Goal: Information Seeking & Learning: Learn about a topic

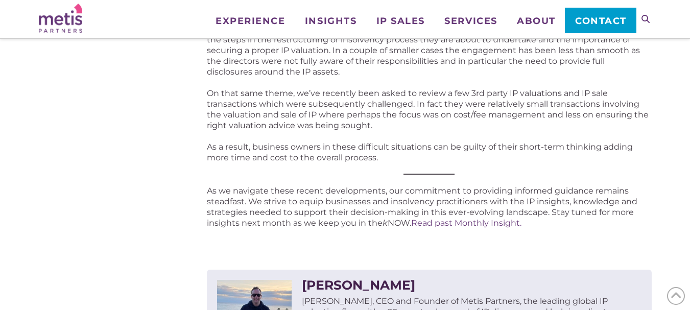
scroll to position [1121, 0]
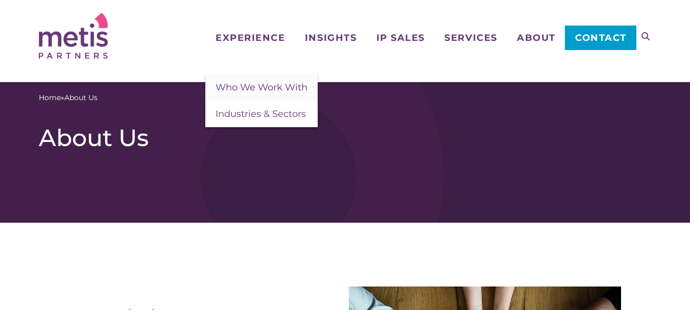
click at [263, 84] on span "Who We Work With" at bounding box center [262, 87] width 92 height 11
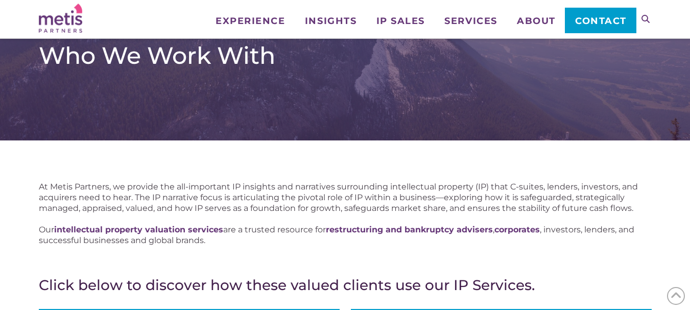
scroll to position [256, 0]
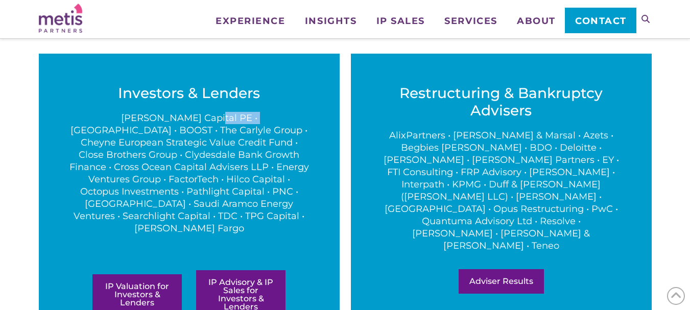
drag, startPoint x: 159, startPoint y: 121, endPoint x: 198, endPoint y: 121, distance: 38.8
click at [198, 121] on p "[PERSON_NAME] Capital PE • [GEOGRAPHIC_DATA] • BOOST • The Carlyle Group • Chey…" at bounding box center [189, 173] width 240 height 123
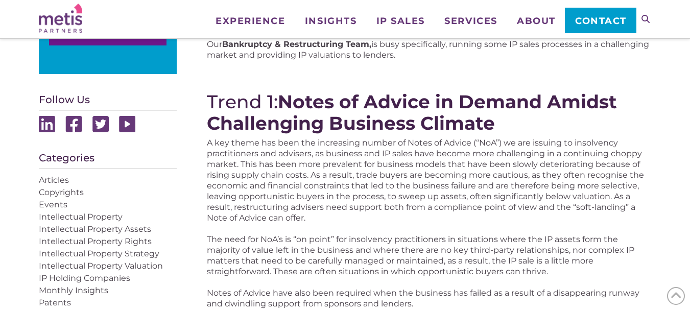
scroll to position [457, 0]
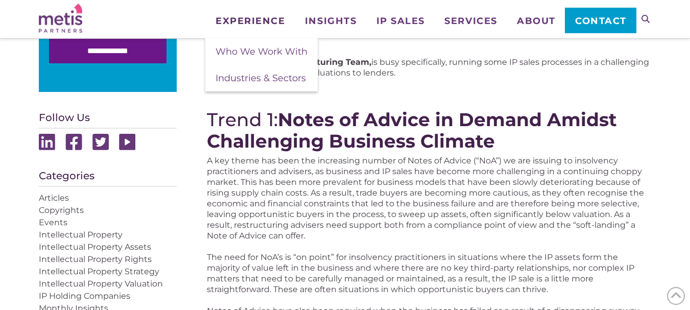
click at [252, 16] on span "Experience" at bounding box center [250, 20] width 69 height 9
click at [262, 45] on link "Who We Work With" at bounding box center [261, 51] width 112 height 27
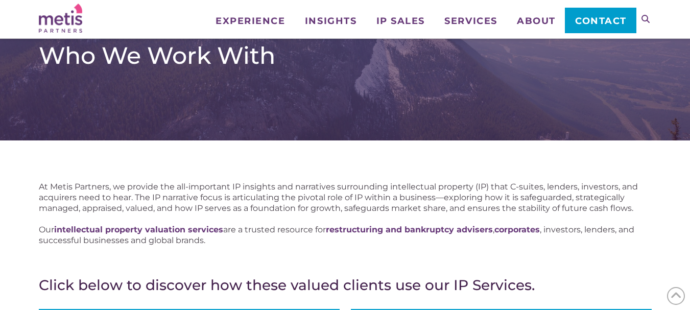
scroll to position [256, 0]
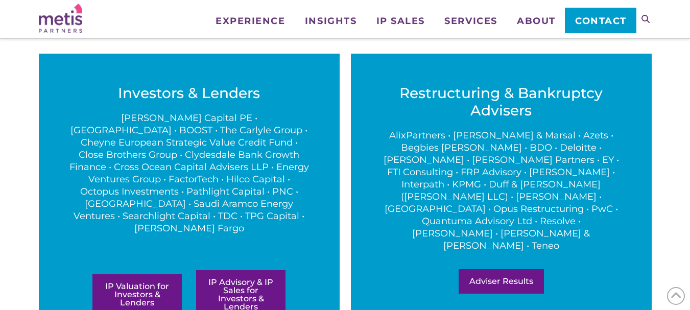
click at [183, 117] on p "[PERSON_NAME] Capital PE • [GEOGRAPHIC_DATA] • BOOST • The Carlyle Group • Chey…" at bounding box center [189, 173] width 240 height 123
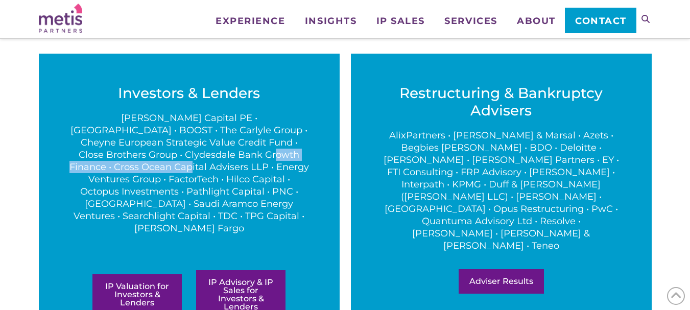
drag, startPoint x: 152, startPoint y: 153, endPoint x: 302, endPoint y: 159, distance: 149.8
click at [302, 159] on p "[PERSON_NAME] Capital PE • [GEOGRAPHIC_DATA] • BOOST • The Carlyle Group • Chey…" at bounding box center [189, 173] width 240 height 123
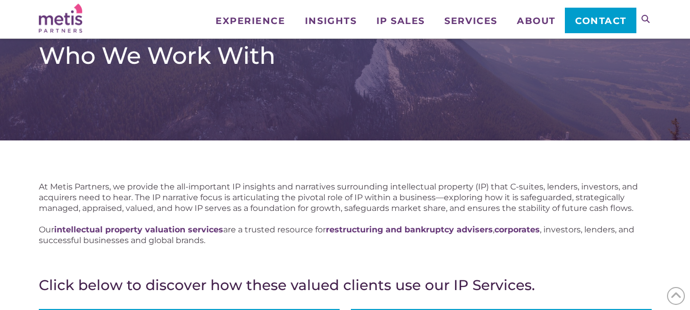
scroll to position [256, 0]
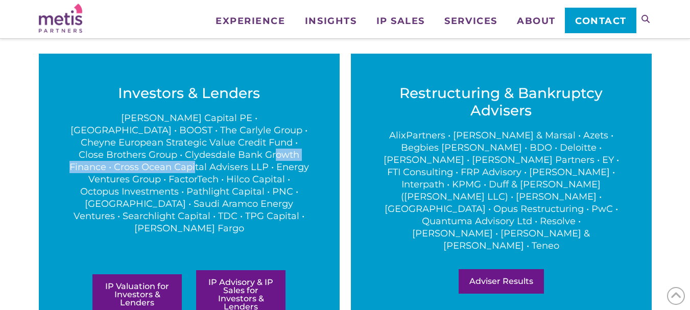
drag, startPoint x: 152, startPoint y: 155, endPoint x: 305, endPoint y: 157, distance: 152.8
click at [305, 157] on p "[PERSON_NAME] Capital PE • [GEOGRAPHIC_DATA] • BOOST • The Carlyle Group • Chey…" at bounding box center [189, 173] width 240 height 123
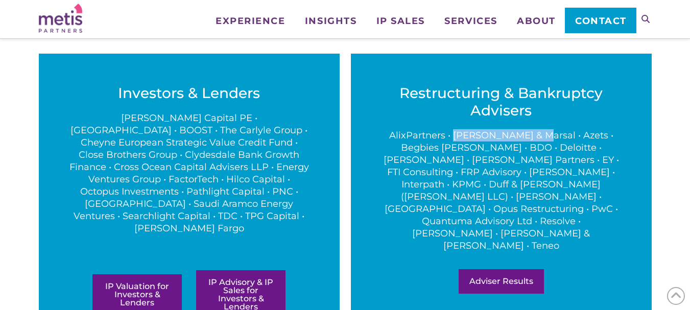
drag, startPoint x: 458, startPoint y: 130, endPoint x: 534, endPoint y: 135, distance: 75.8
click at [534, 135] on p "AlixPartners • [PERSON_NAME] & Marsal • Azets • Begbies [PERSON_NAME] • BDO • D…" at bounding box center [502, 190] width 240 height 123
click at [622, 181] on div "Restructuring & Bankruptcy Advisers AlixPartners • Alvarez & Marsal • Azets • B…" at bounding box center [501, 203] width 301 height 298
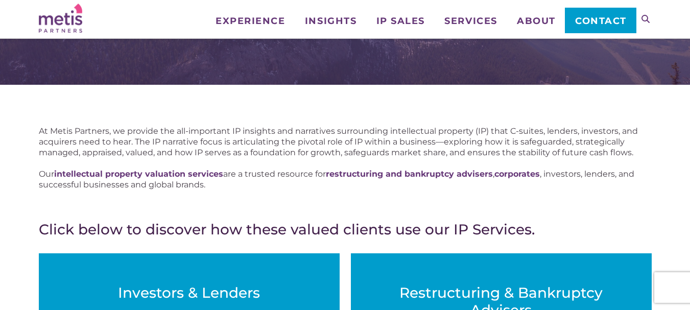
scroll to position [51, 0]
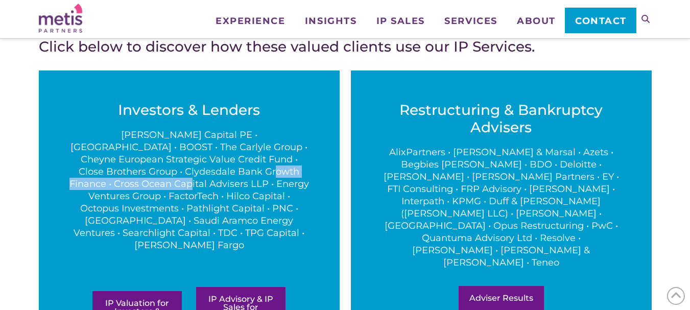
scroll to position [256, 0]
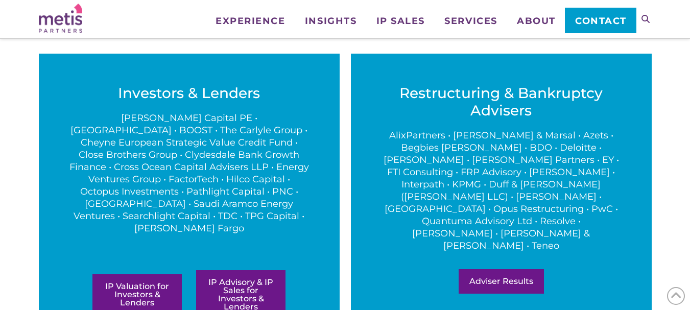
click at [422, 132] on p "AlixPartners • [PERSON_NAME] & Marsal • Azets • Begbies [PERSON_NAME] • BDO • D…" at bounding box center [502, 190] width 240 height 123
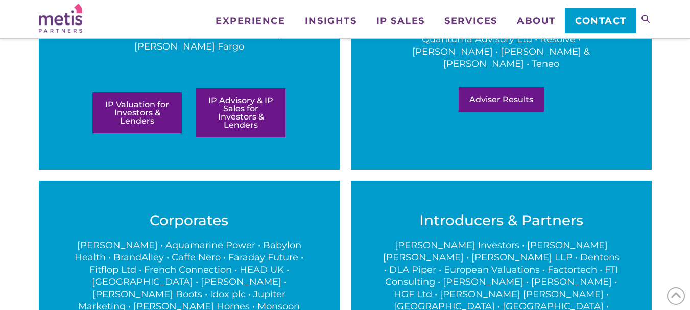
scroll to position [511, 0]
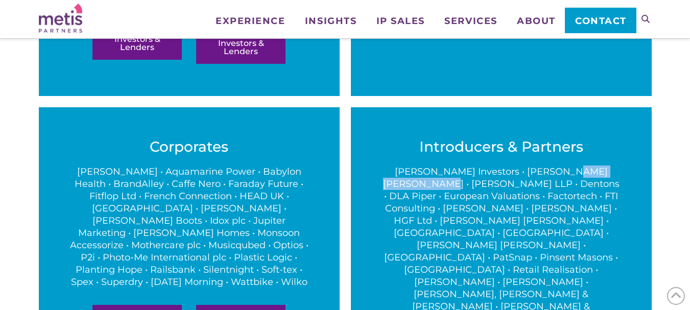
drag, startPoint x: 522, startPoint y: 148, endPoint x: 611, endPoint y: 149, distance: 88.4
click at [611, 166] on p "[PERSON_NAME] Investors • [PERSON_NAME] [PERSON_NAME] • [PERSON_NAME] LLP • Den…" at bounding box center [502, 245] width 240 height 159
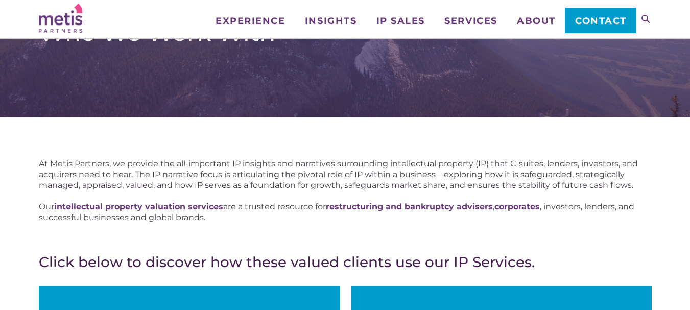
scroll to position [0, 0]
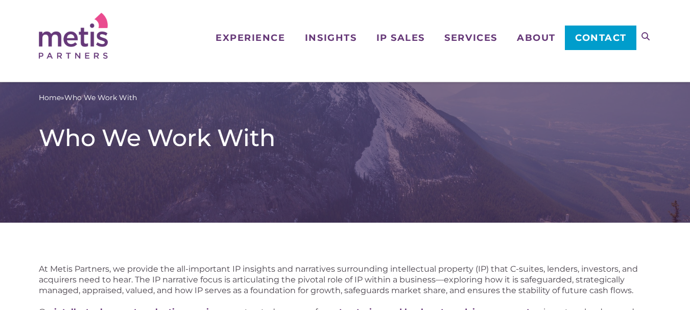
click at [99, 182] on div "Home » Who We Work With Who We Work With" at bounding box center [345, 152] width 690 height 141
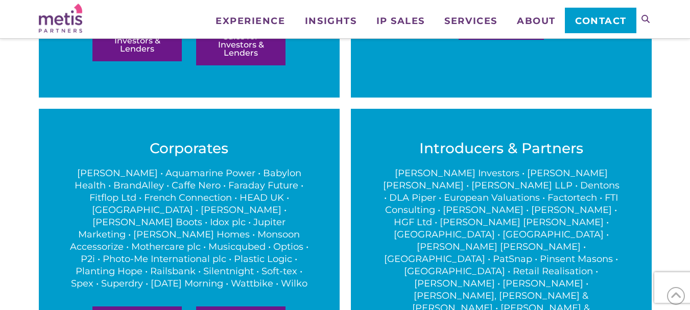
scroll to position [508, 0]
